Goal: Navigation & Orientation: Go to known website

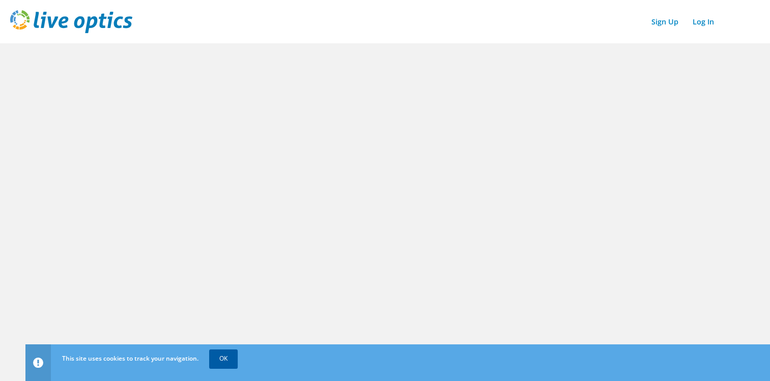
drag, startPoint x: 224, startPoint y: 358, endPoint x: 230, endPoint y: 355, distance: 6.6
click at [225, 359] on link "OK" at bounding box center [223, 358] width 29 height 18
